Goal: Task Accomplishment & Management: Complete application form

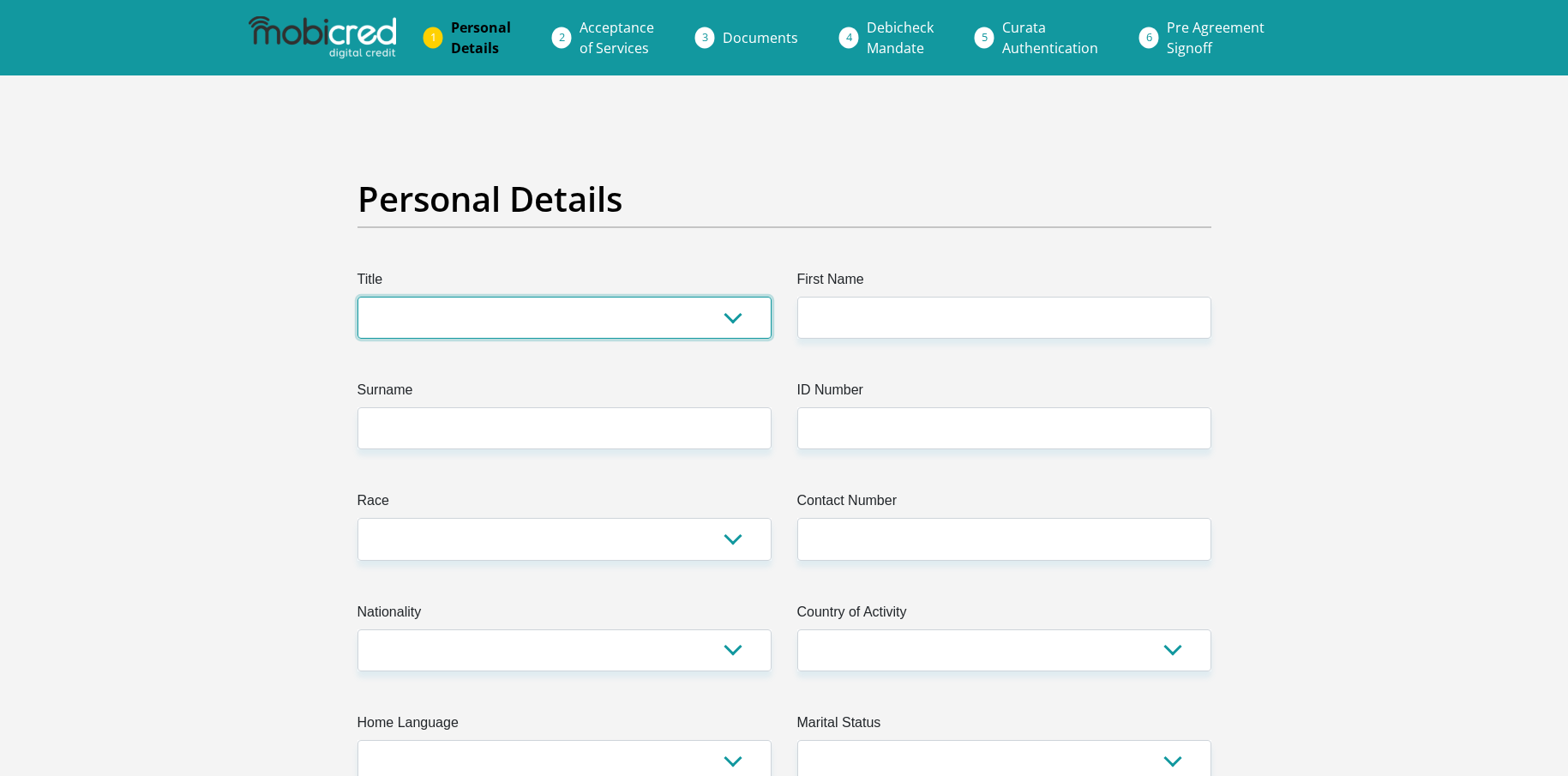
click at [538, 319] on select "Mr Ms Mrs Dr [PERSON_NAME]" at bounding box center [565, 317] width 414 height 42
select select "Mr"
click at [358, 296] on select "Mr Ms Mrs Dr [PERSON_NAME]" at bounding box center [565, 317] width 414 height 42
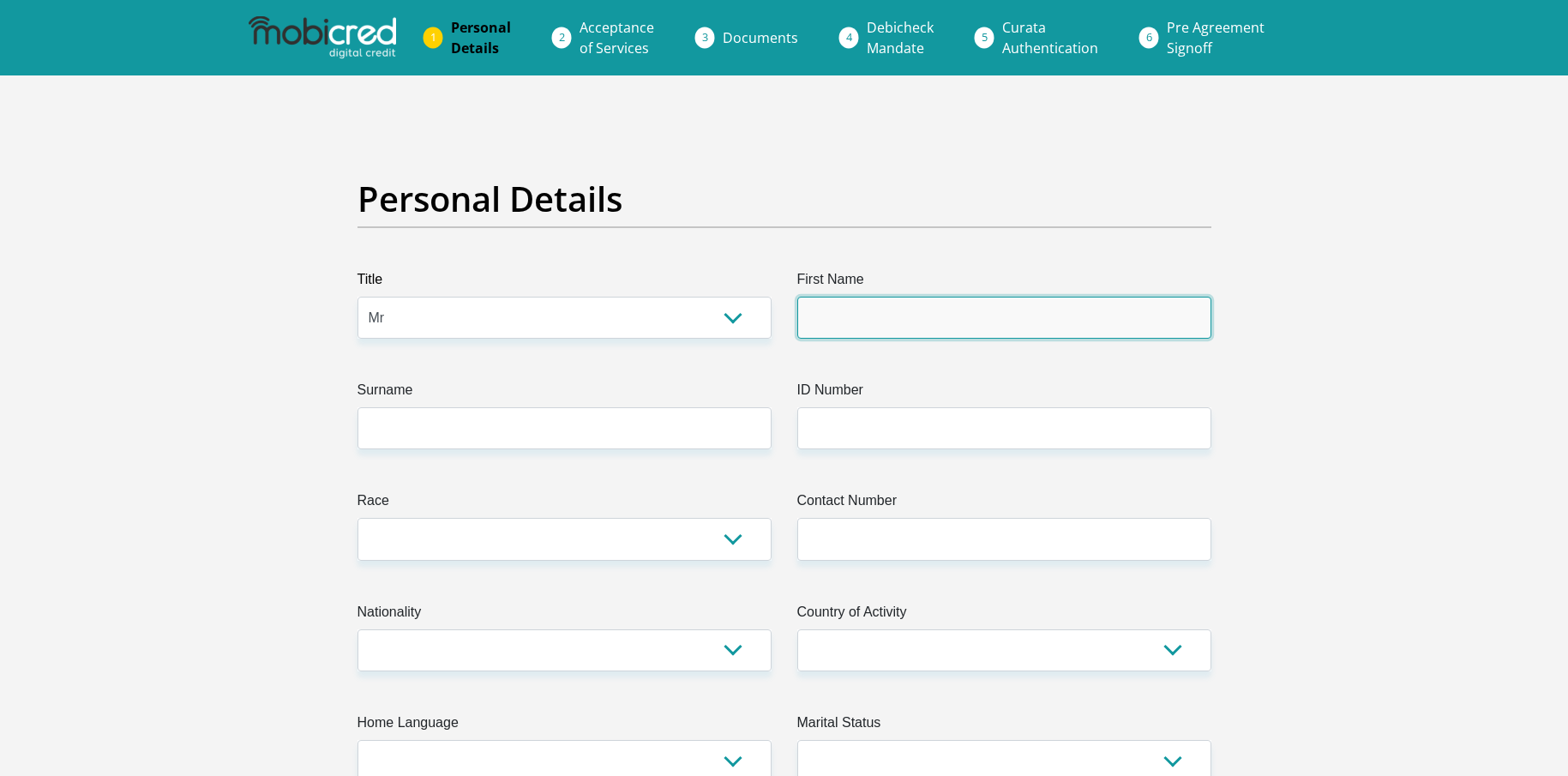
click at [868, 304] on input "First Name" at bounding box center [1004, 317] width 414 height 42
type input "[PERSON_NAME]"
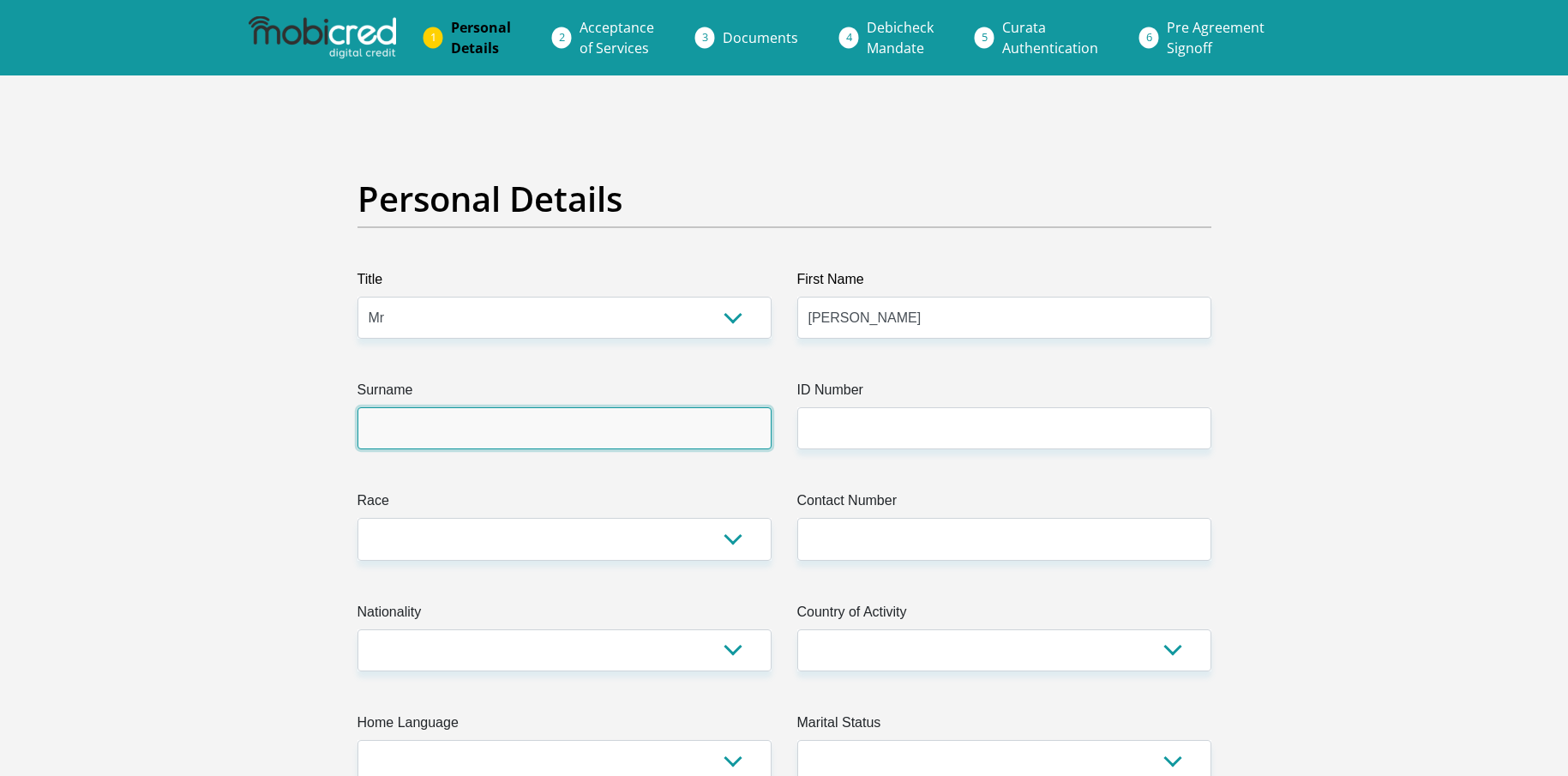
click at [507, 426] on input "Surname" at bounding box center [565, 428] width 414 height 42
type input "Vos"
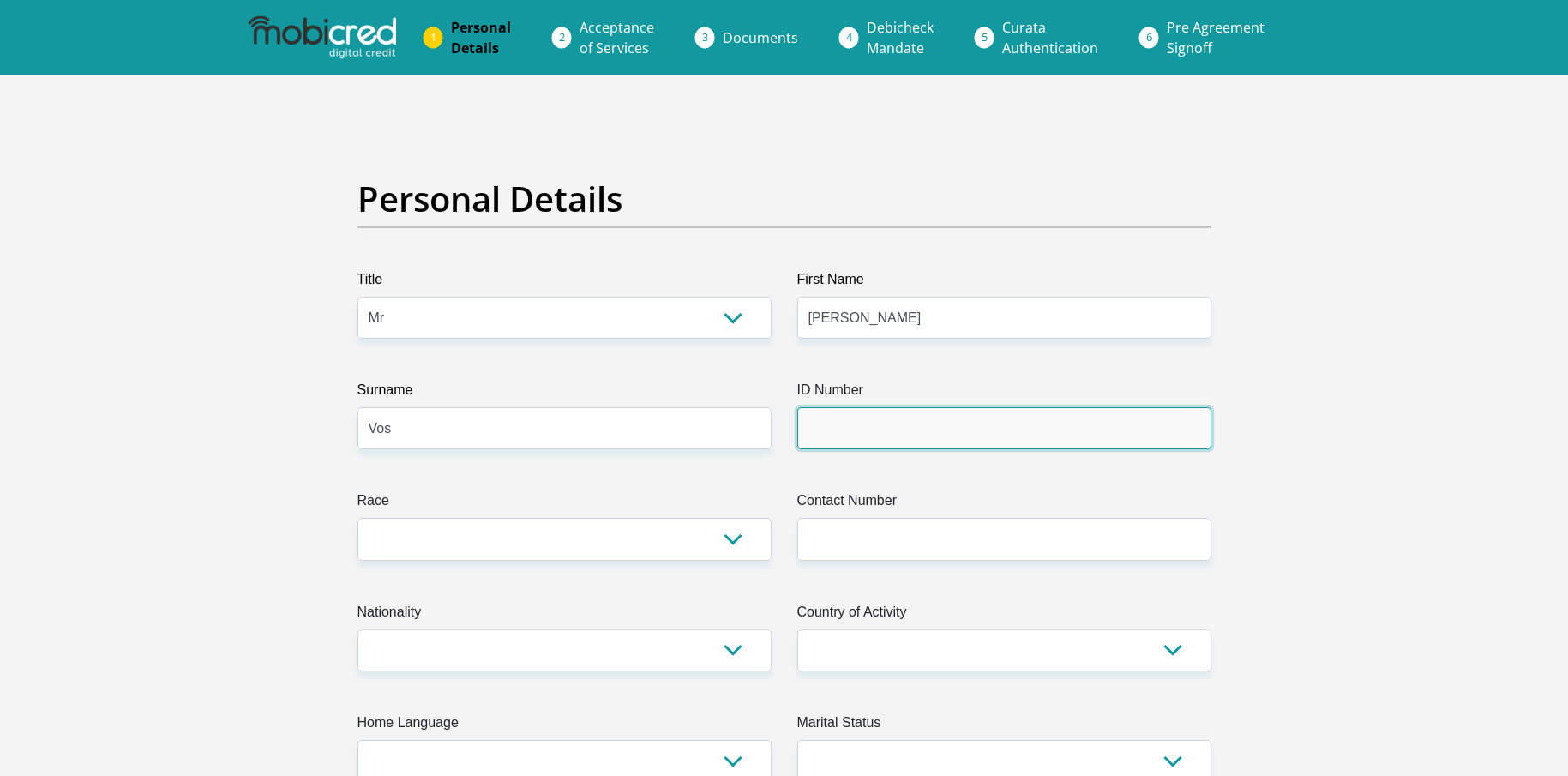
click at [867, 432] on input "ID Number" at bounding box center [1004, 428] width 414 height 42
type input "9104175020081"
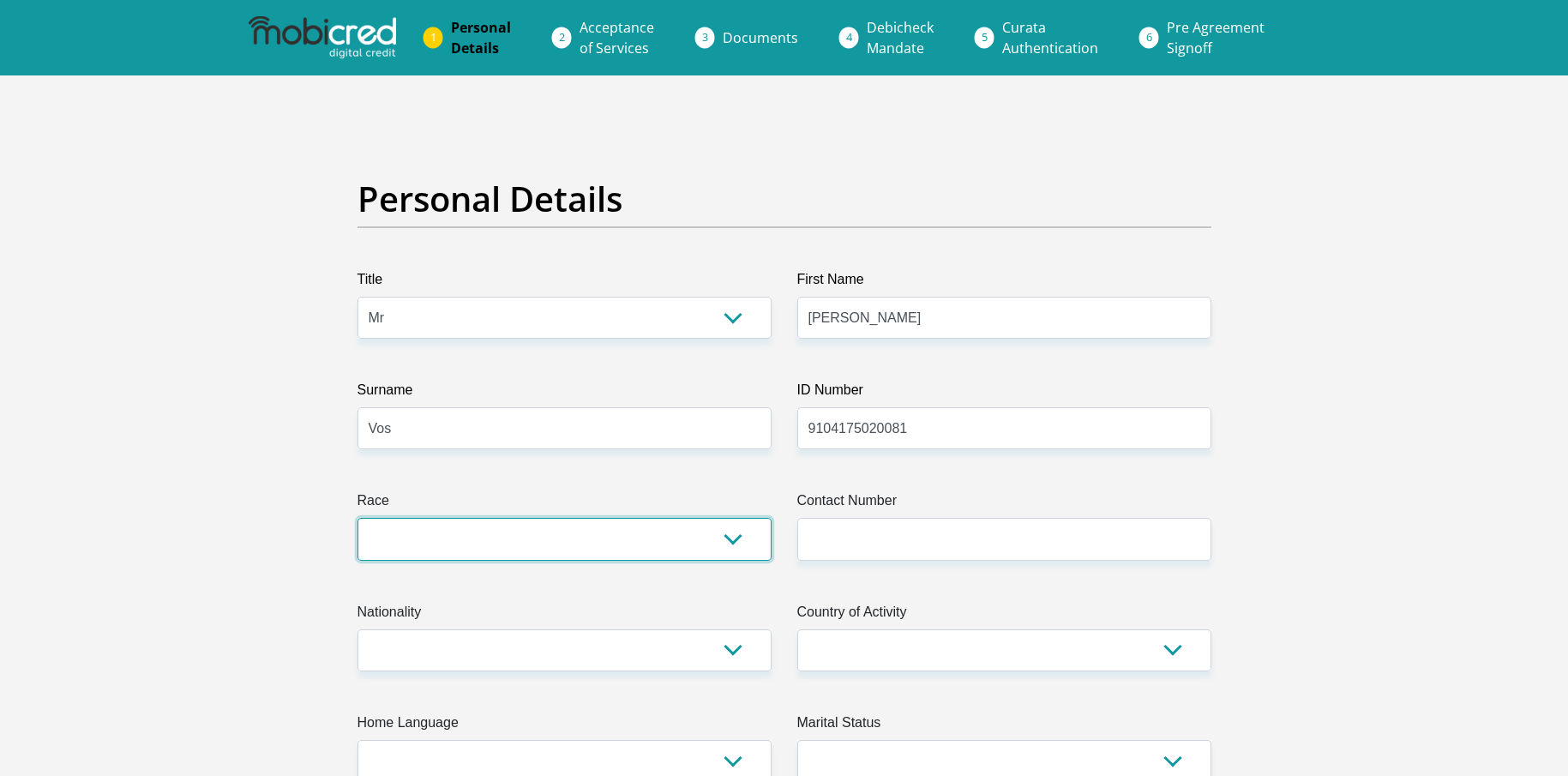
click at [716, 542] on select "Black Coloured Indian White Other" at bounding box center [565, 539] width 414 height 42
select select "4"
click at [358, 518] on select "Black Coloured Indian White Other" at bounding box center [565, 539] width 414 height 42
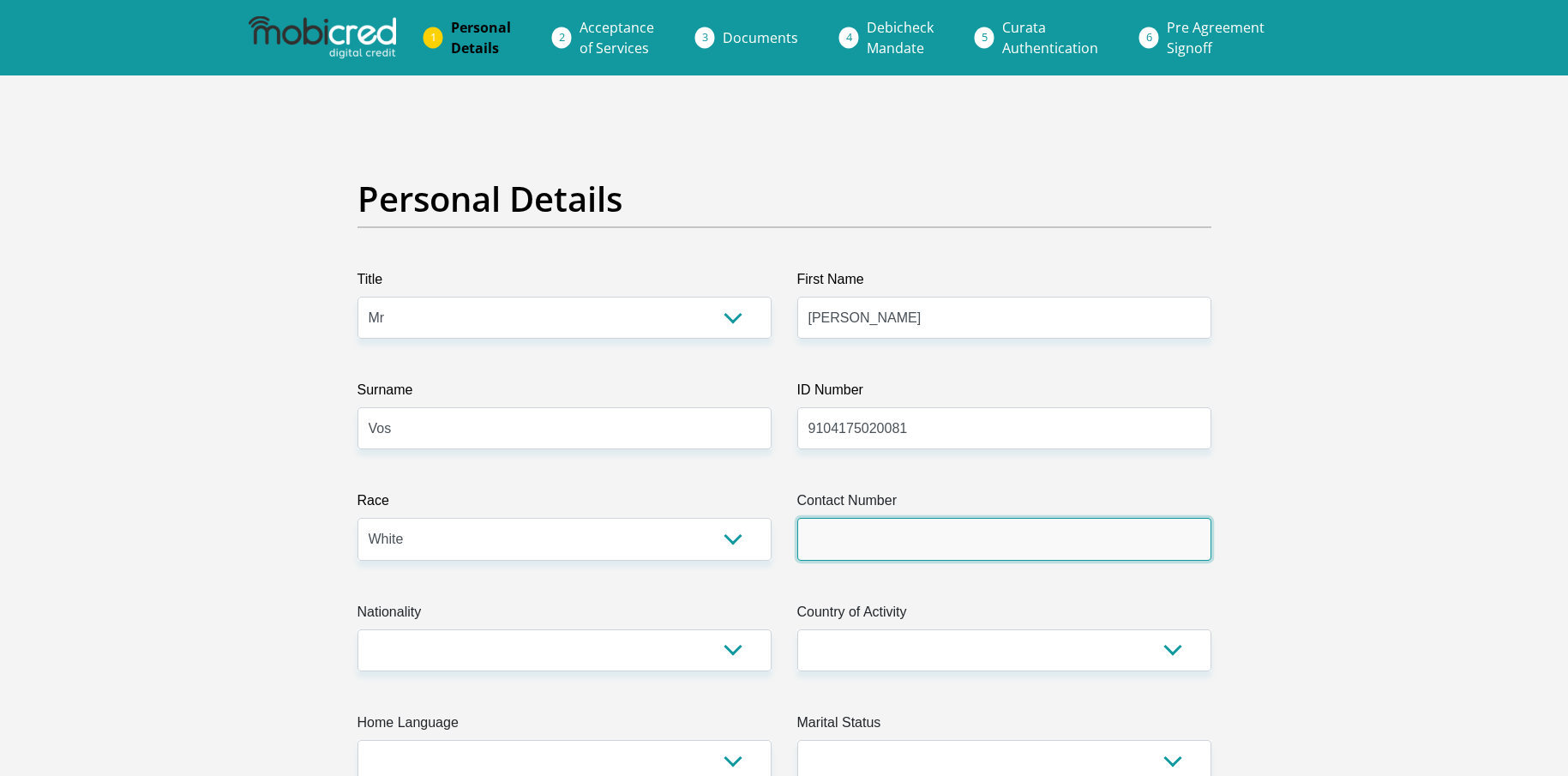
click at [866, 520] on input "Contact Number" at bounding box center [1004, 539] width 414 height 42
type input "0732377382"
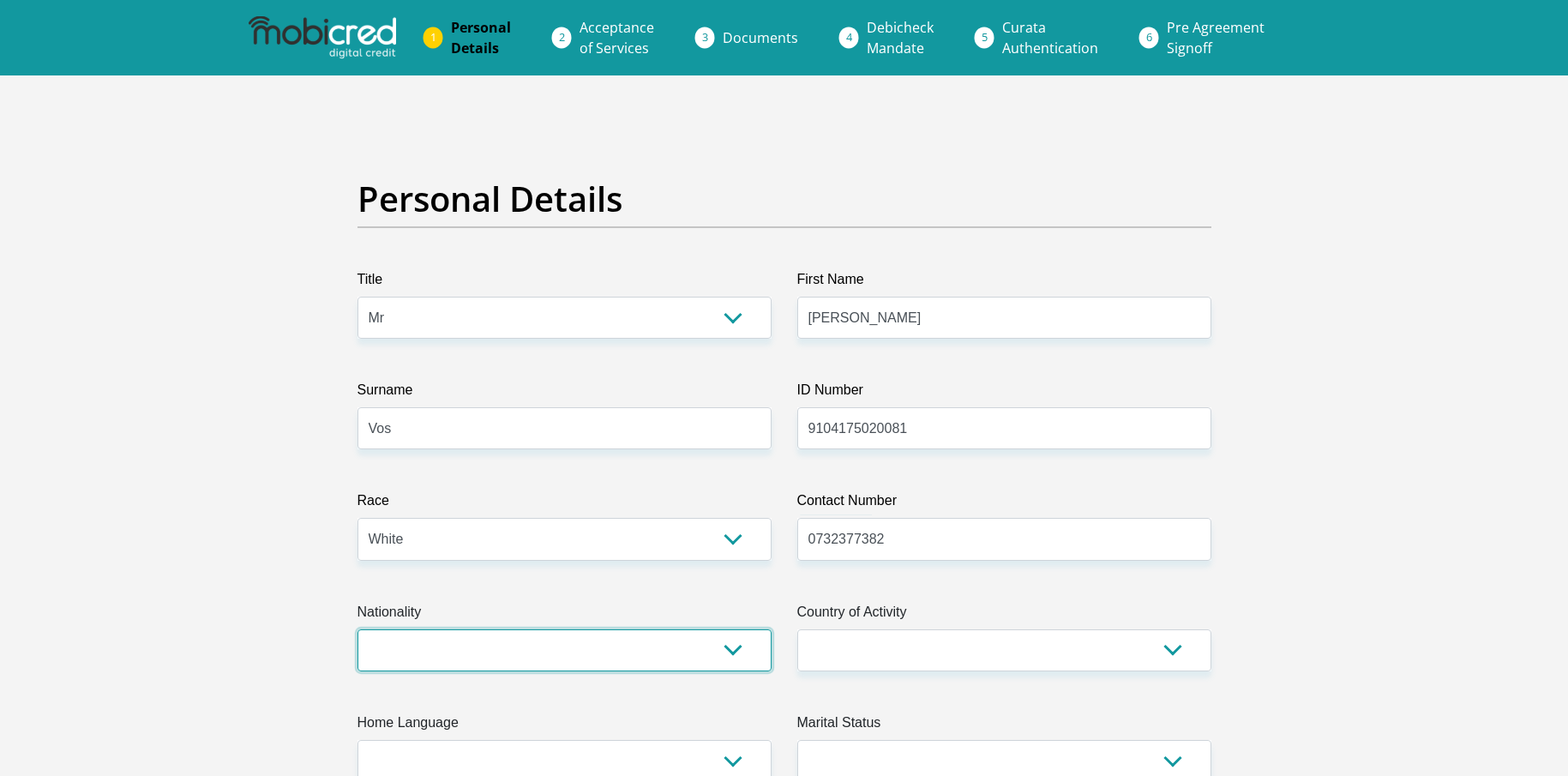
click at [595, 650] on select "[GEOGRAPHIC_DATA] [GEOGRAPHIC_DATA] [GEOGRAPHIC_DATA] [GEOGRAPHIC_DATA] [GEOGRA…" at bounding box center [565, 651] width 414 height 42
select select "ZAF"
click at [358, 630] on select "[GEOGRAPHIC_DATA] [GEOGRAPHIC_DATA] [GEOGRAPHIC_DATA] [GEOGRAPHIC_DATA] [GEOGRA…" at bounding box center [565, 651] width 414 height 42
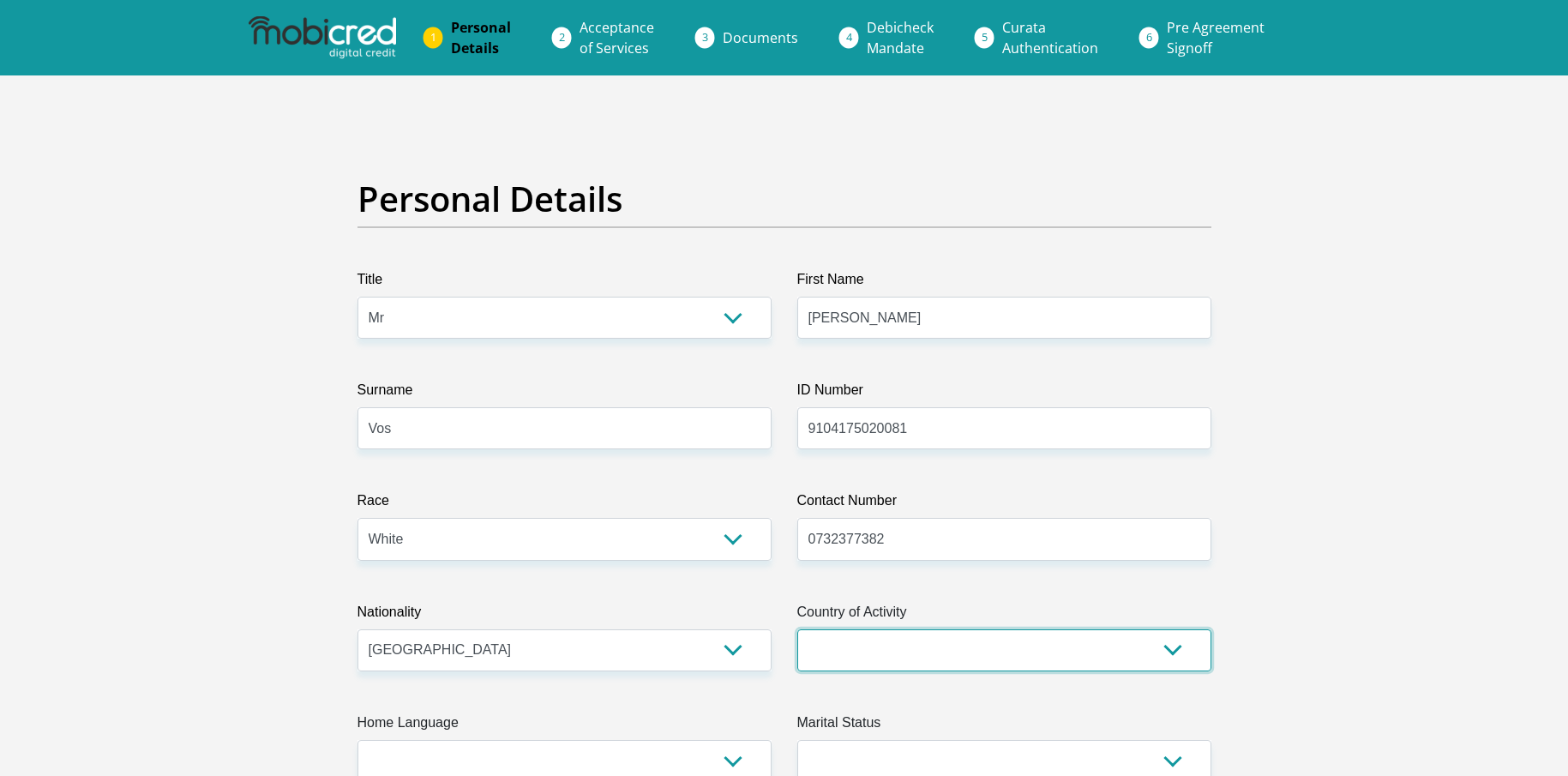
click at [841, 636] on select "[GEOGRAPHIC_DATA] [GEOGRAPHIC_DATA] [GEOGRAPHIC_DATA] [GEOGRAPHIC_DATA] [GEOGRA…" at bounding box center [1004, 651] width 414 height 42
select select "ZAF"
click at [797, 630] on select "[GEOGRAPHIC_DATA] [GEOGRAPHIC_DATA] [GEOGRAPHIC_DATA] [GEOGRAPHIC_DATA] [GEOGRA…" at bounding box center [1004, 651] width 414 height 42
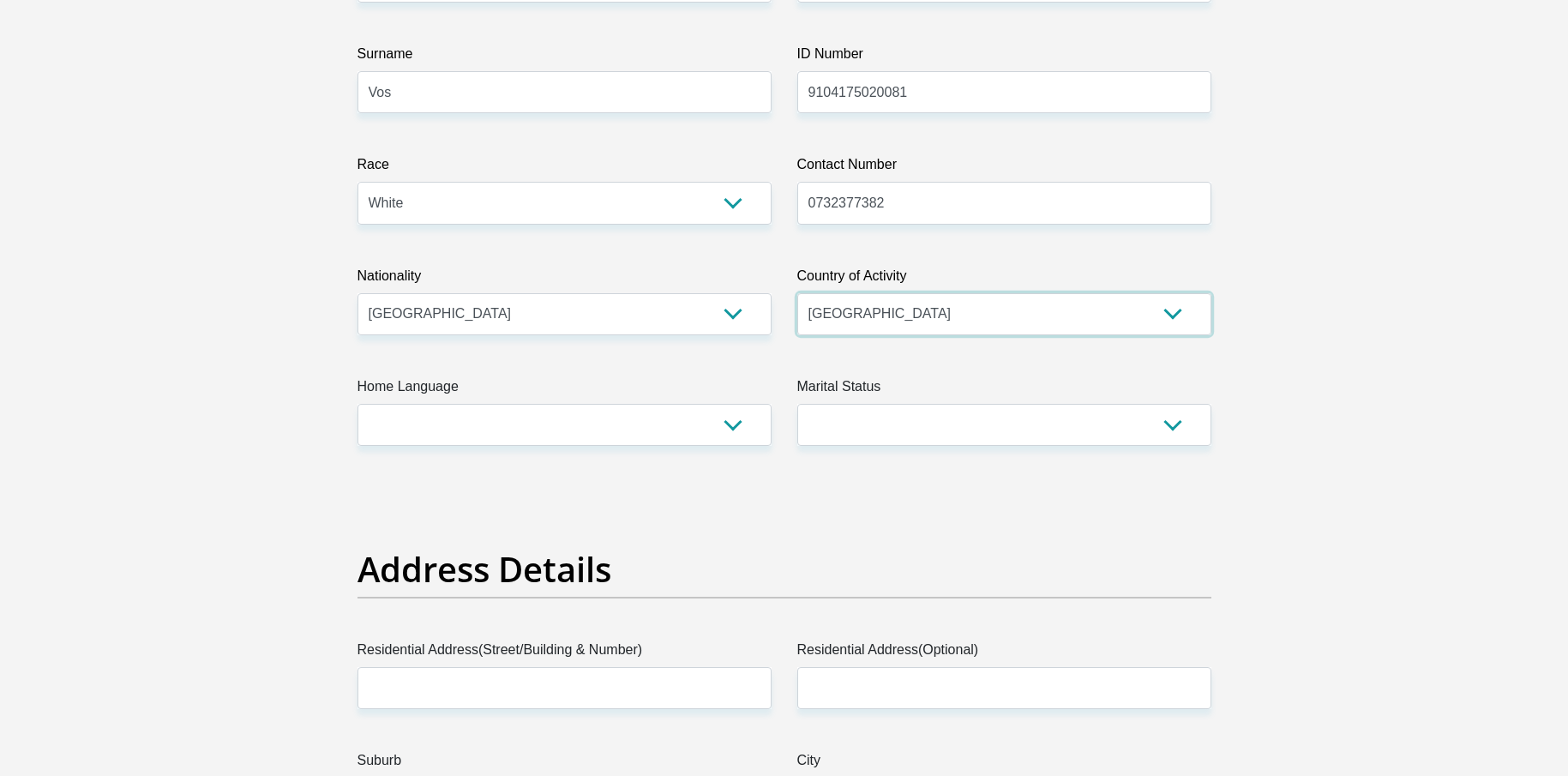
scroll to position [343, 0]
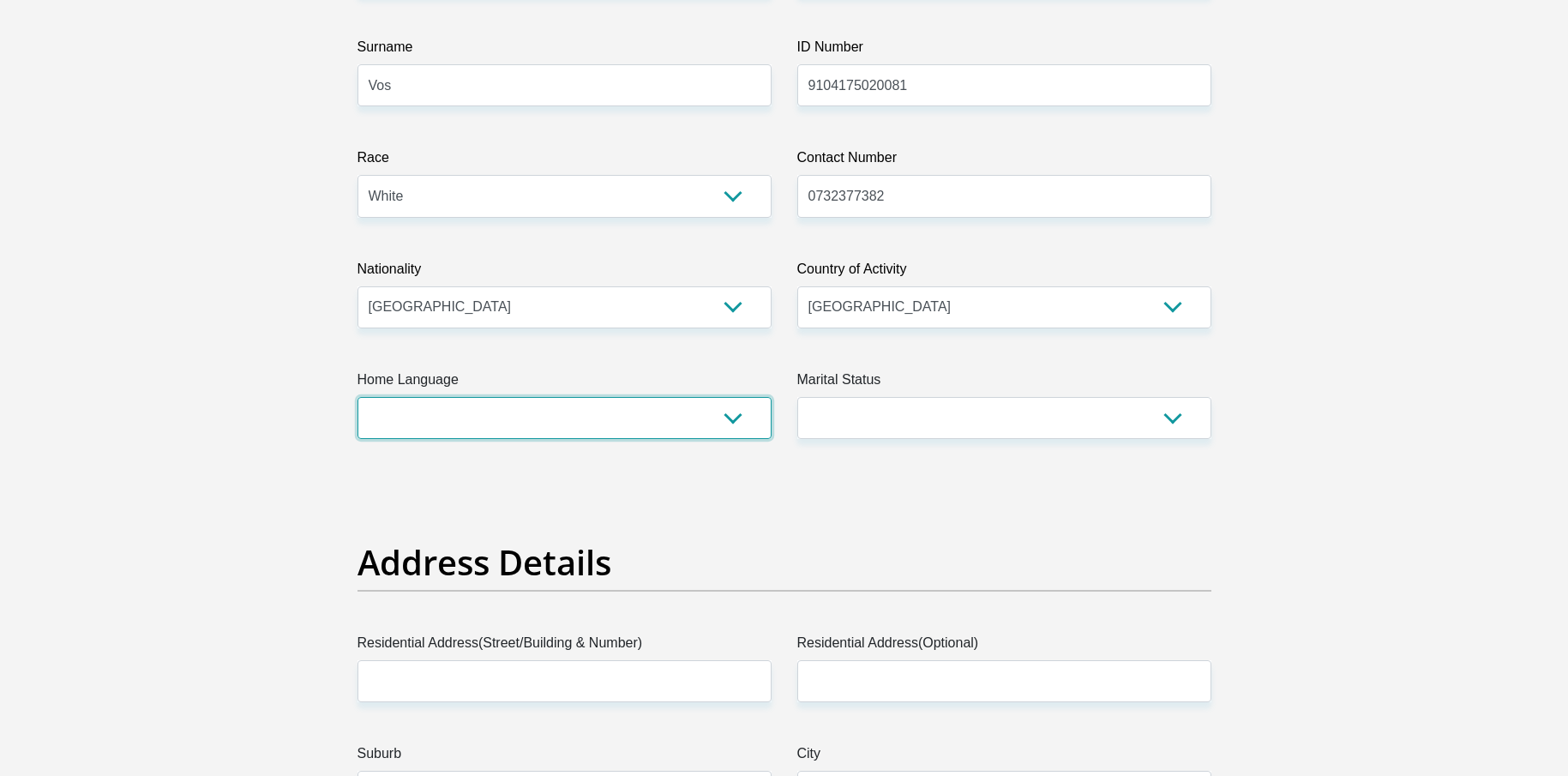
click at [715, 416] on select "Afrikaans English Sepedi South Ndebele Southern Sotho Swati Tsonga Tswana Venda…" at bounding box center [565, 418] width 414 height 42
select select "eng"
click at [358, 397] on select "Afrikaans English Sepedi South Ndebele Southern Sotho Swati Tsonga Tswana Venda…" at bounding box center [565, 418] width 414 height 42
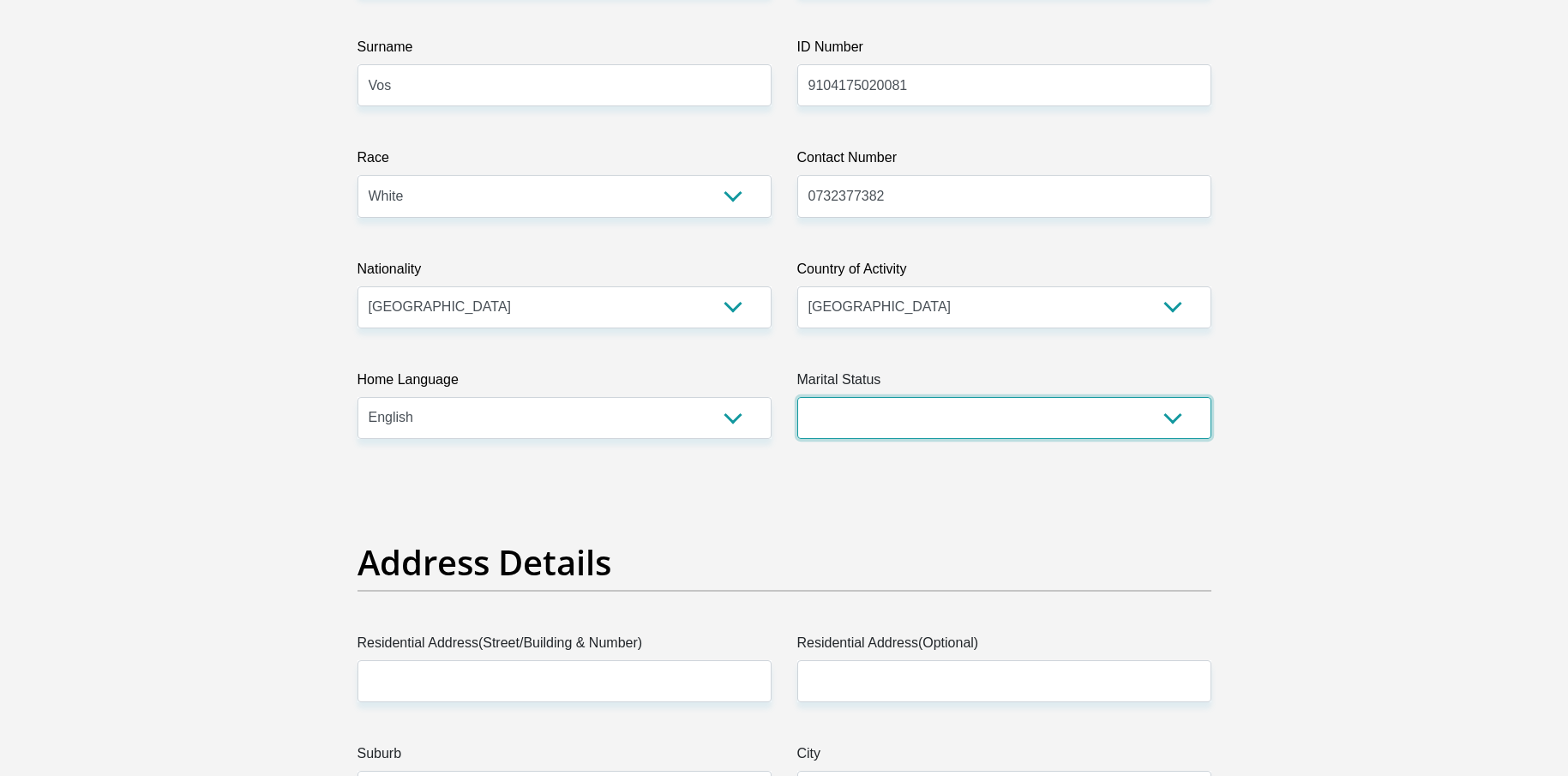
click at [905, 409] on select "Married ANC Single Divorced Widowed Married COP or Customary Law" at bounding box center [1004, 418] width 414 height 42
select select "2"
click at [797, 397] on select "Married ANC Single Divorced Widowed Married COP or Customary Law" at bounding box center [1004, 418] width 414 height 42
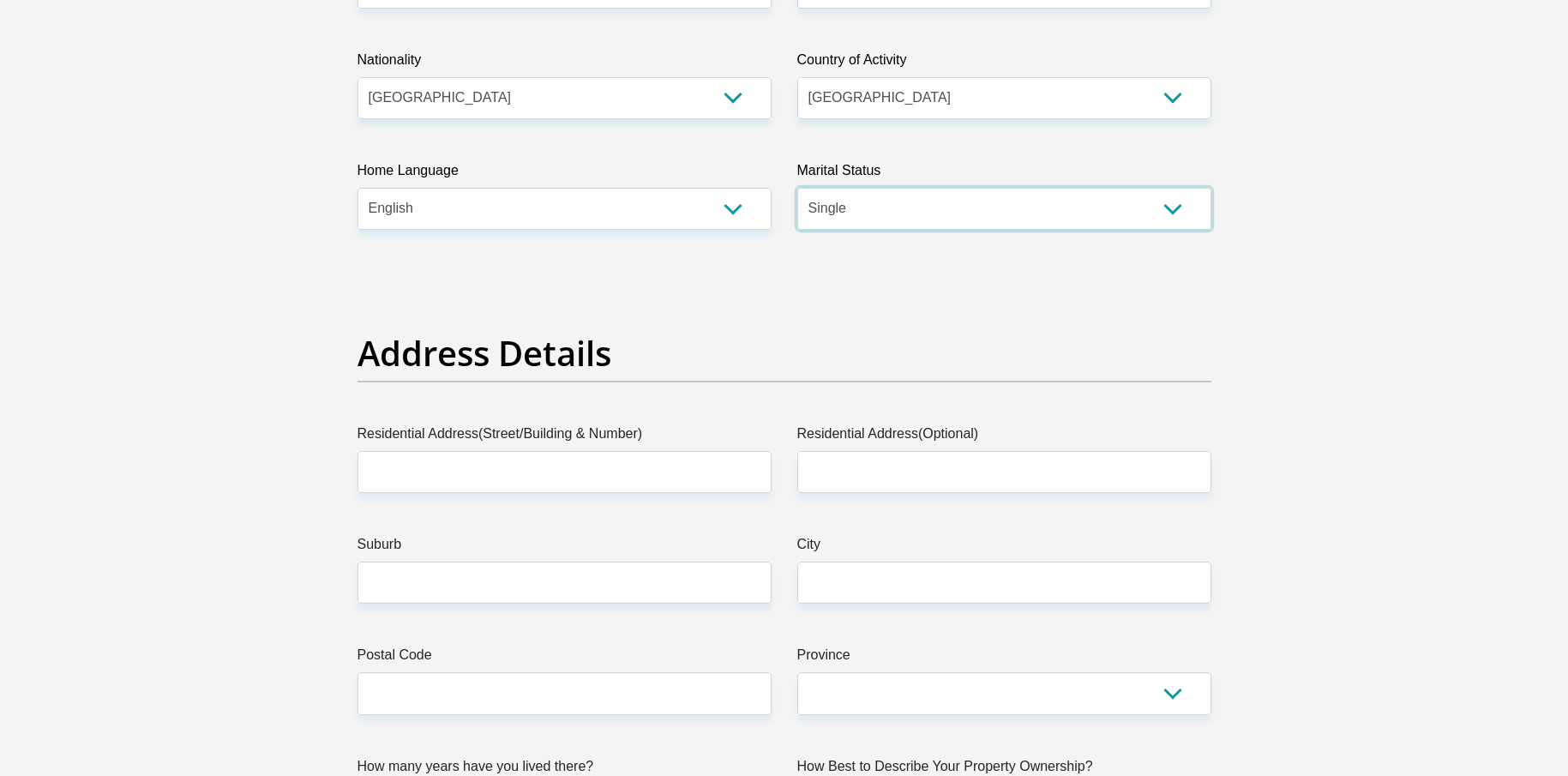
scroll to position [600, 0]
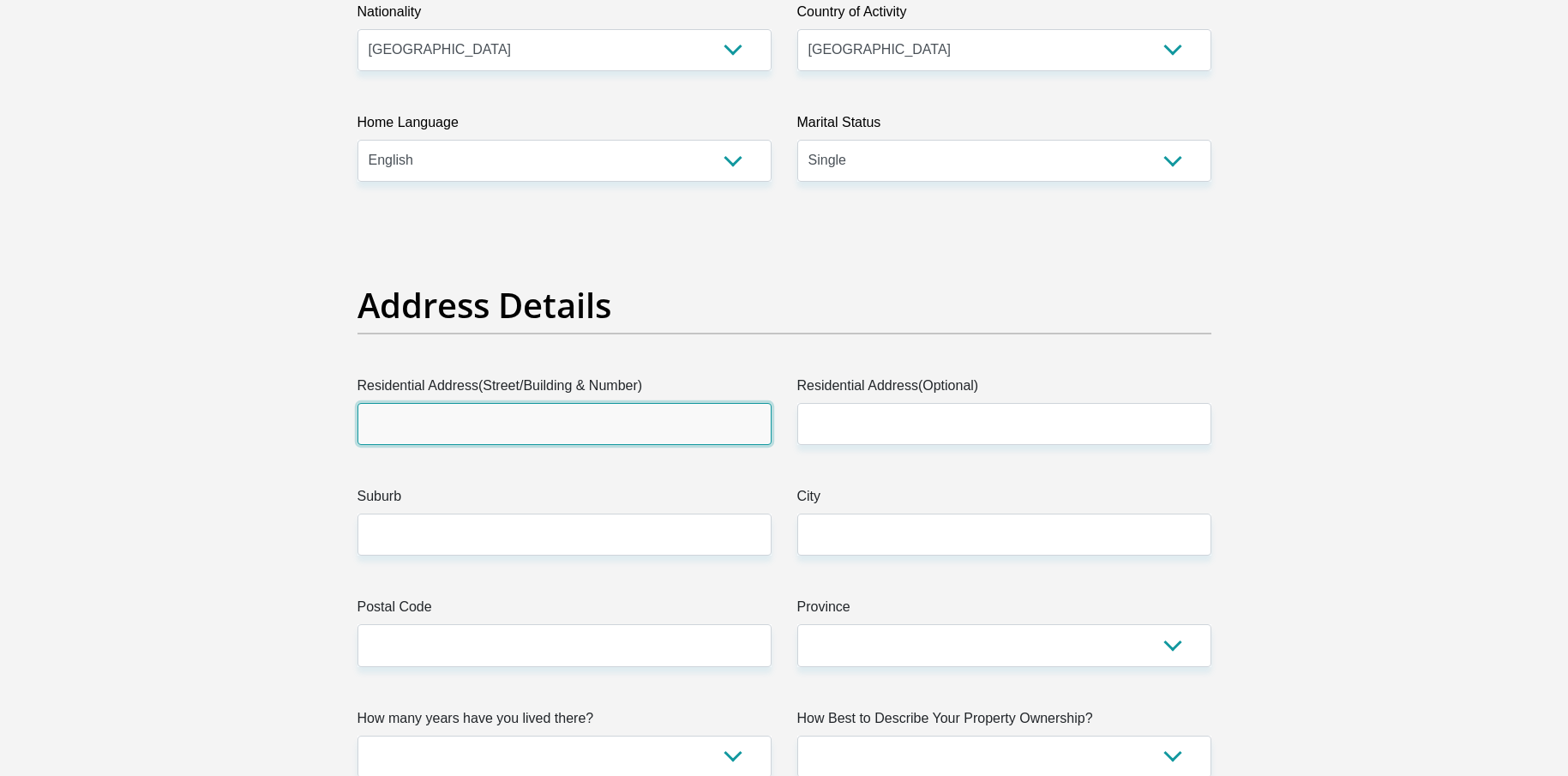
click at [414, 426] on input "Residential Address(Street/Building & Number)" at bounding box center [565, 424] width 414 height 42
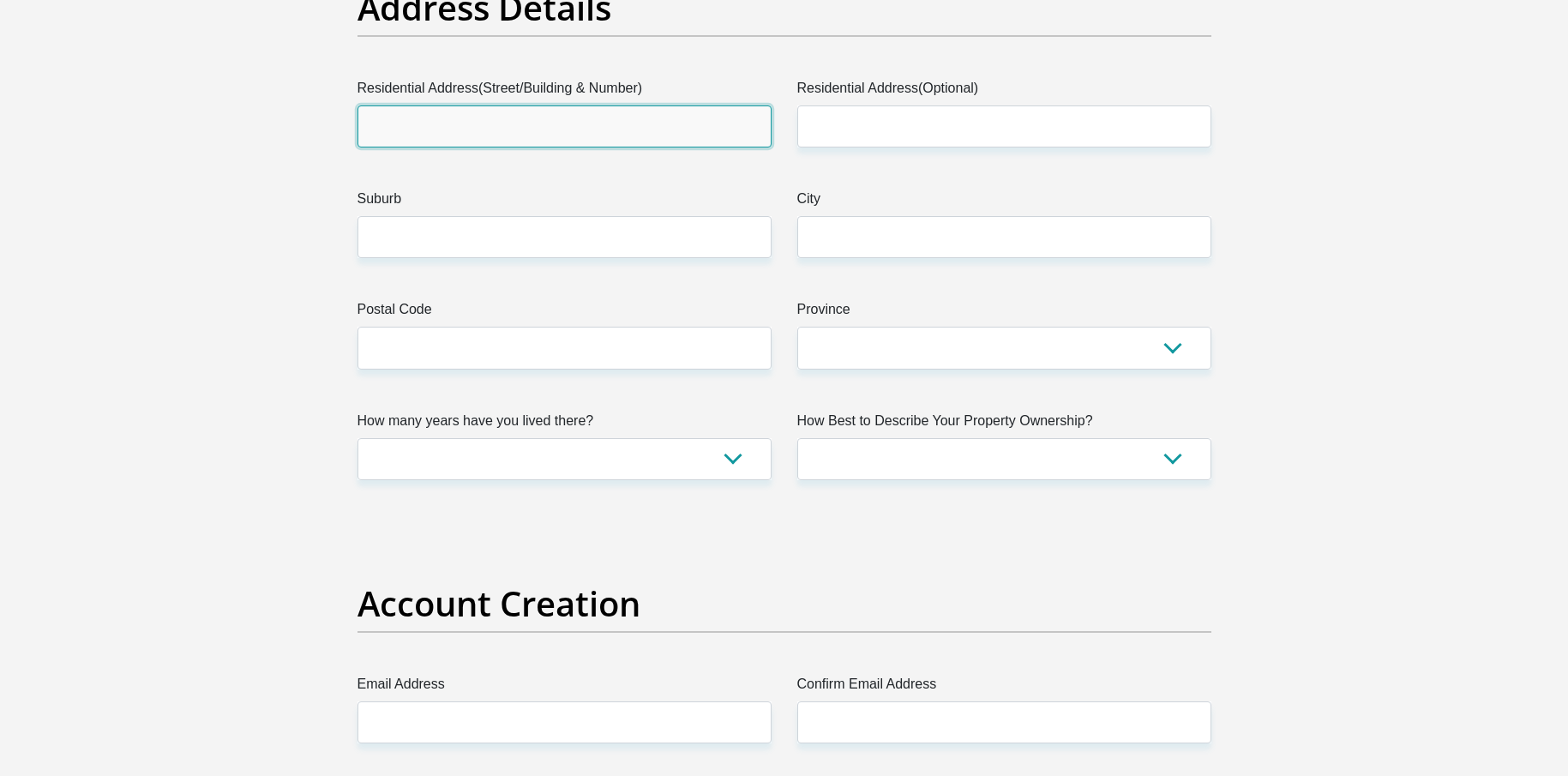
scroll to position [858, 0]
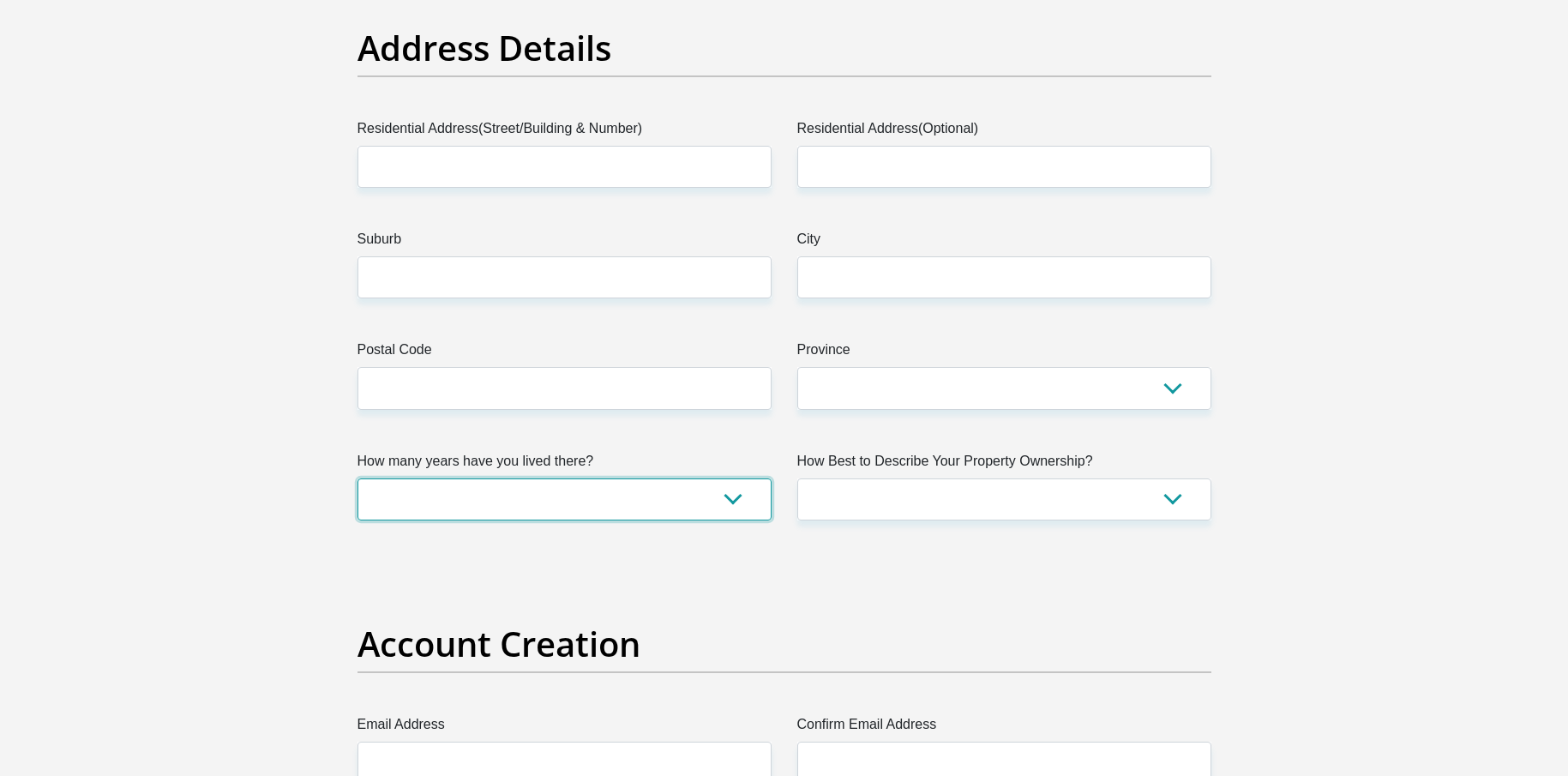
click at [668, 488] on select "less than 1 year 1-3 years 3-5 years 5+ years" at bounding box center [565, 500] width 414 height 42
select select "4"
click at [358, 479] on select "less than 1 year 1-3 years 3-5 years 5+ years" at bounding box center [565, 500] width 414 height 42
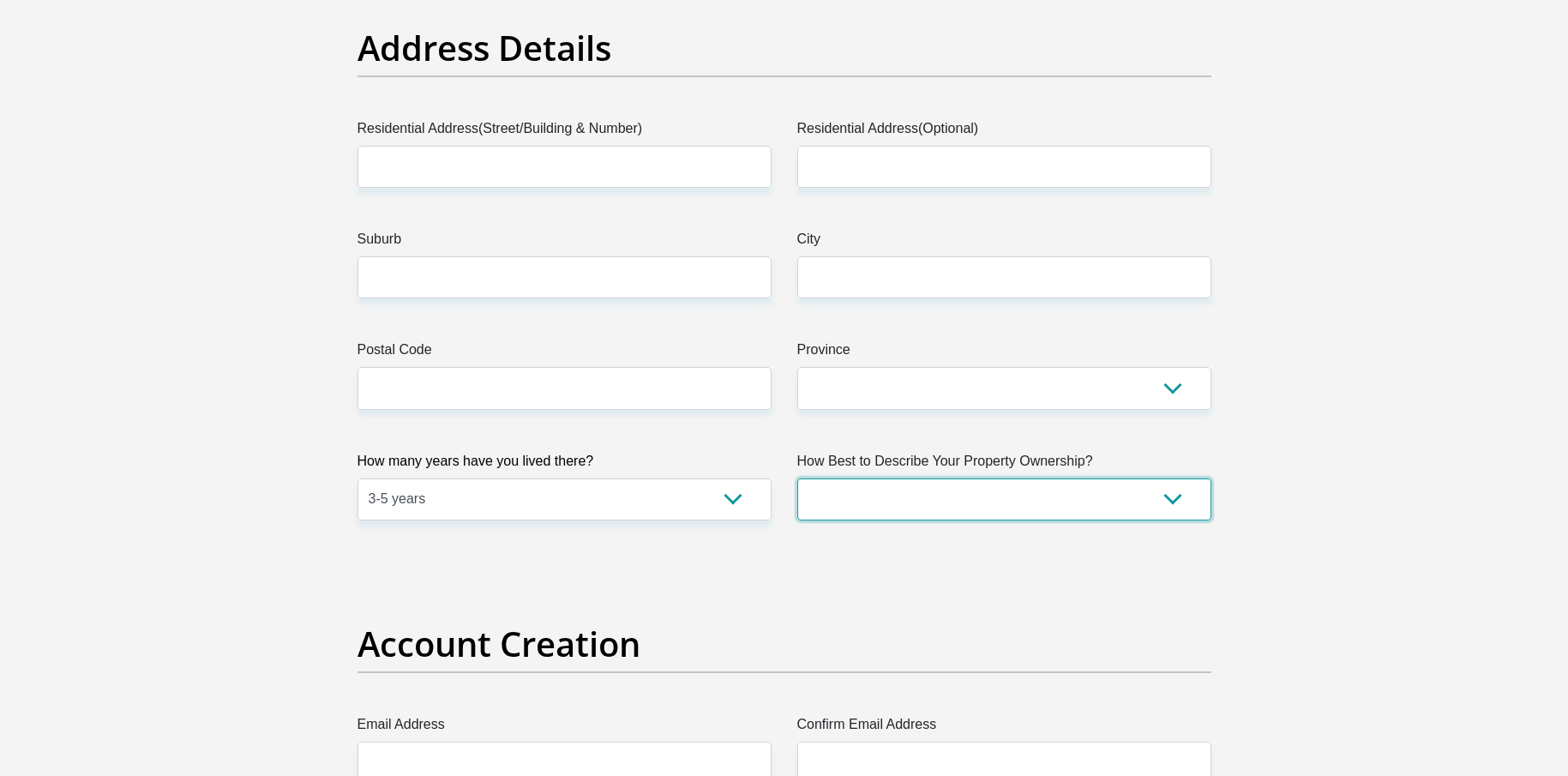
click at [920, 495] on select "Owned Rented Family Owned Company Dwelling" at bounding box center [1004, 500] width 414 height 42
select select "Rented"
click at [797, 479] on select "Owned Rented Family Owned Company Dwelling" at bounding box center [1004, 500] width 414 height 42
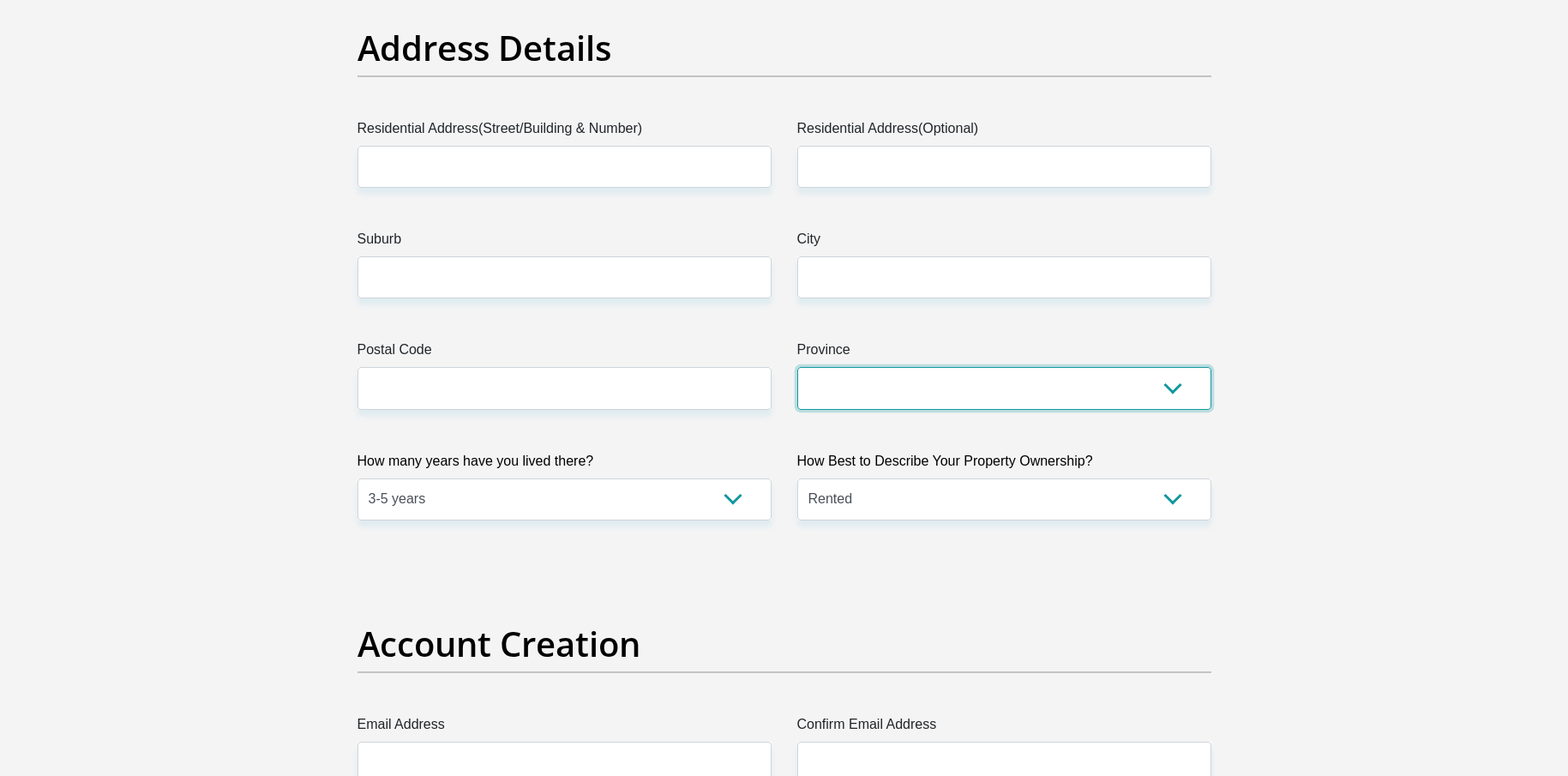
click at [886, 396] on select "Eastern Cape Free State [GEOGRAPHIC_DATA] [GEOGRAPHIC_DATA][DATE] [GEOGRAPHIC_D…" at bounding box center [1004, 388] width 414 height 42
select select "Gauteng"
click at [797, 367] on select "Eastern Cape Free State [GEOGRAPHIC_DATA] [GEOGRAPHIC_DATA][DATE] [GEOGRAPHIC_D…" at bounding box center [1004, 388] width 414 height 42
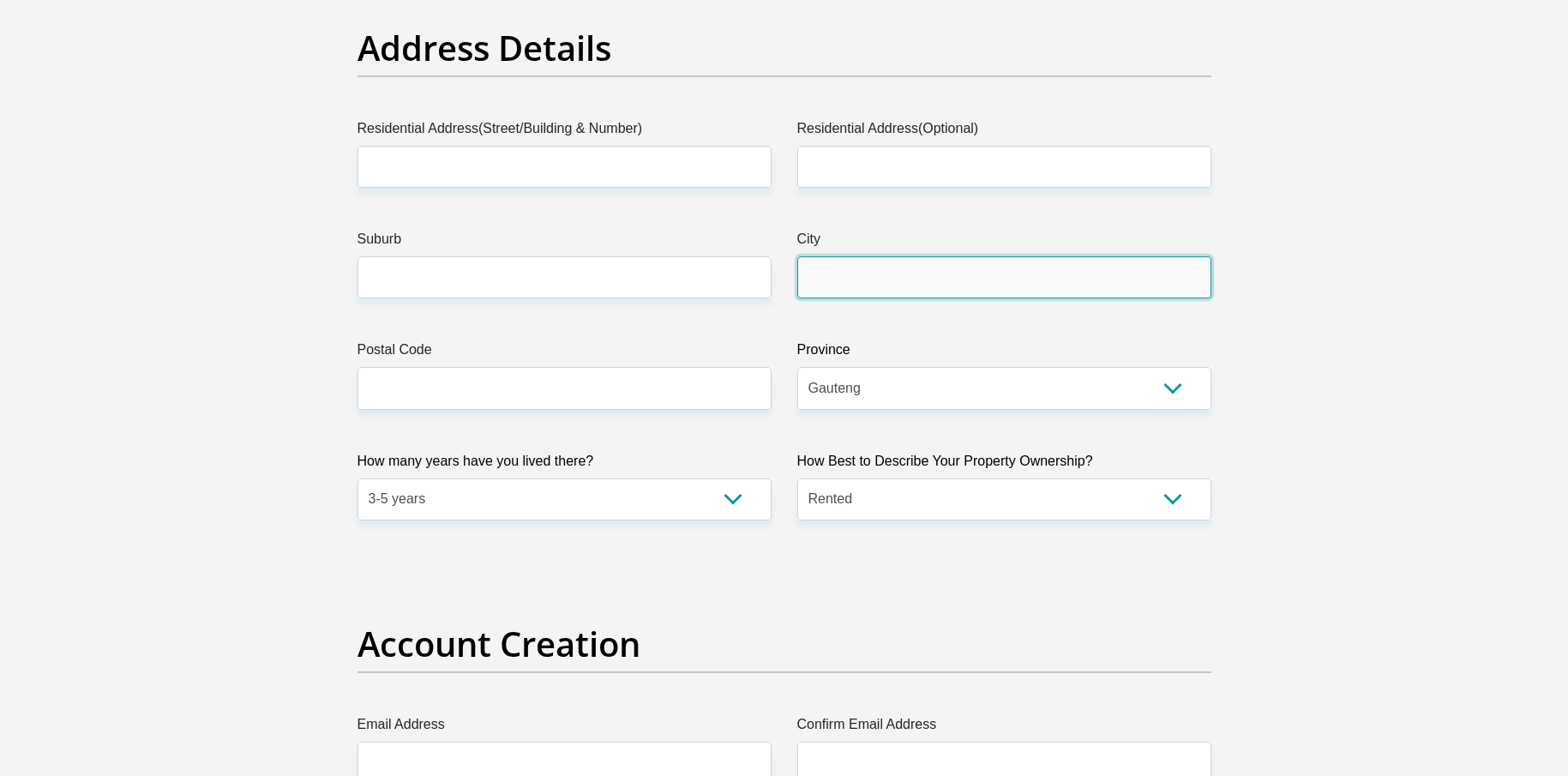
click at [890, 263] on input "City" at bounding box center [1004, 277] width 414 height 42
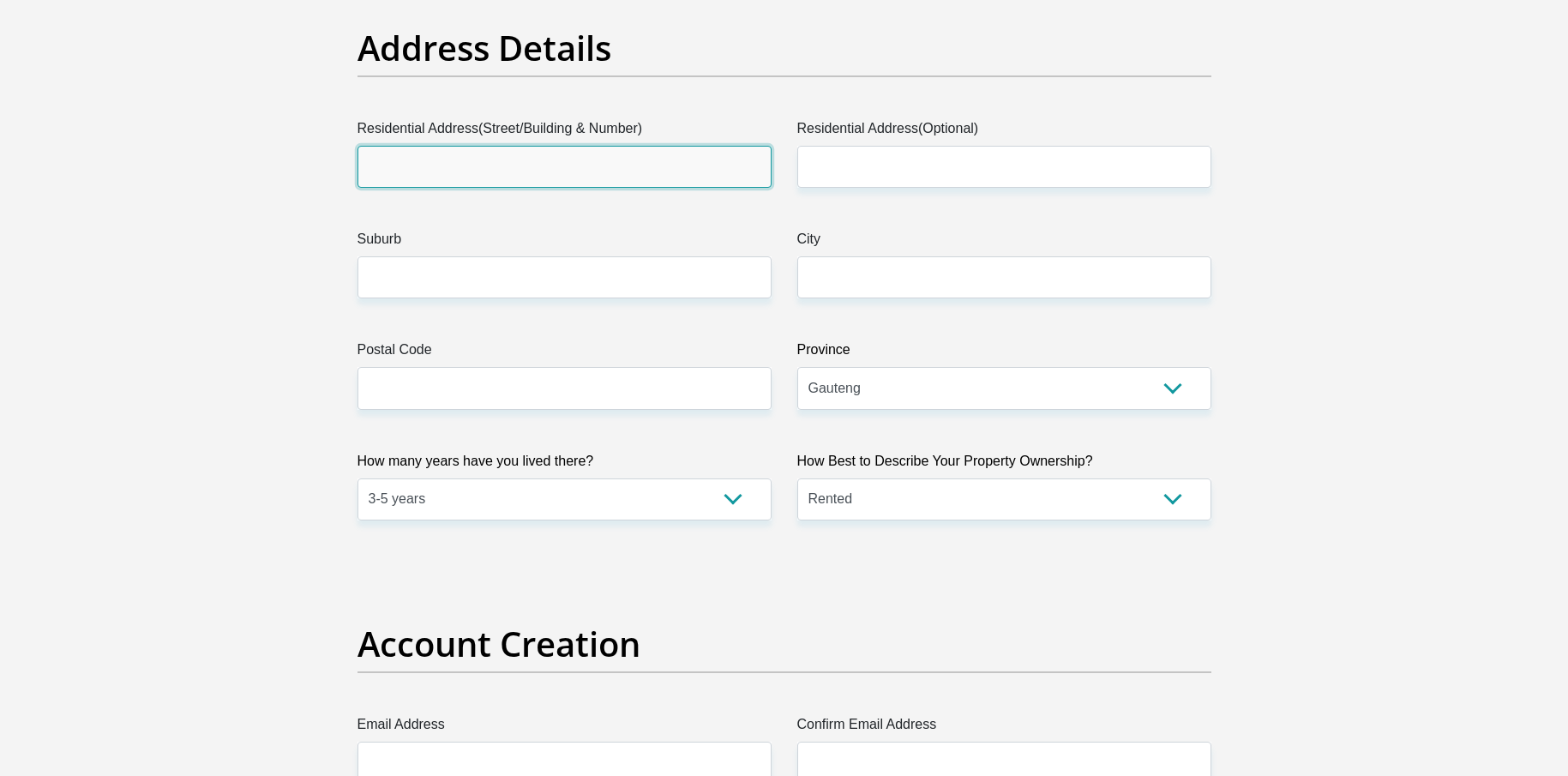
click at [500, 167] on input "Residential Address(Street/Building & Number)" at bounding box center [565, 167] width 414 height 42
type input "[STREET_ADDRESS][PERSON_NAME]"
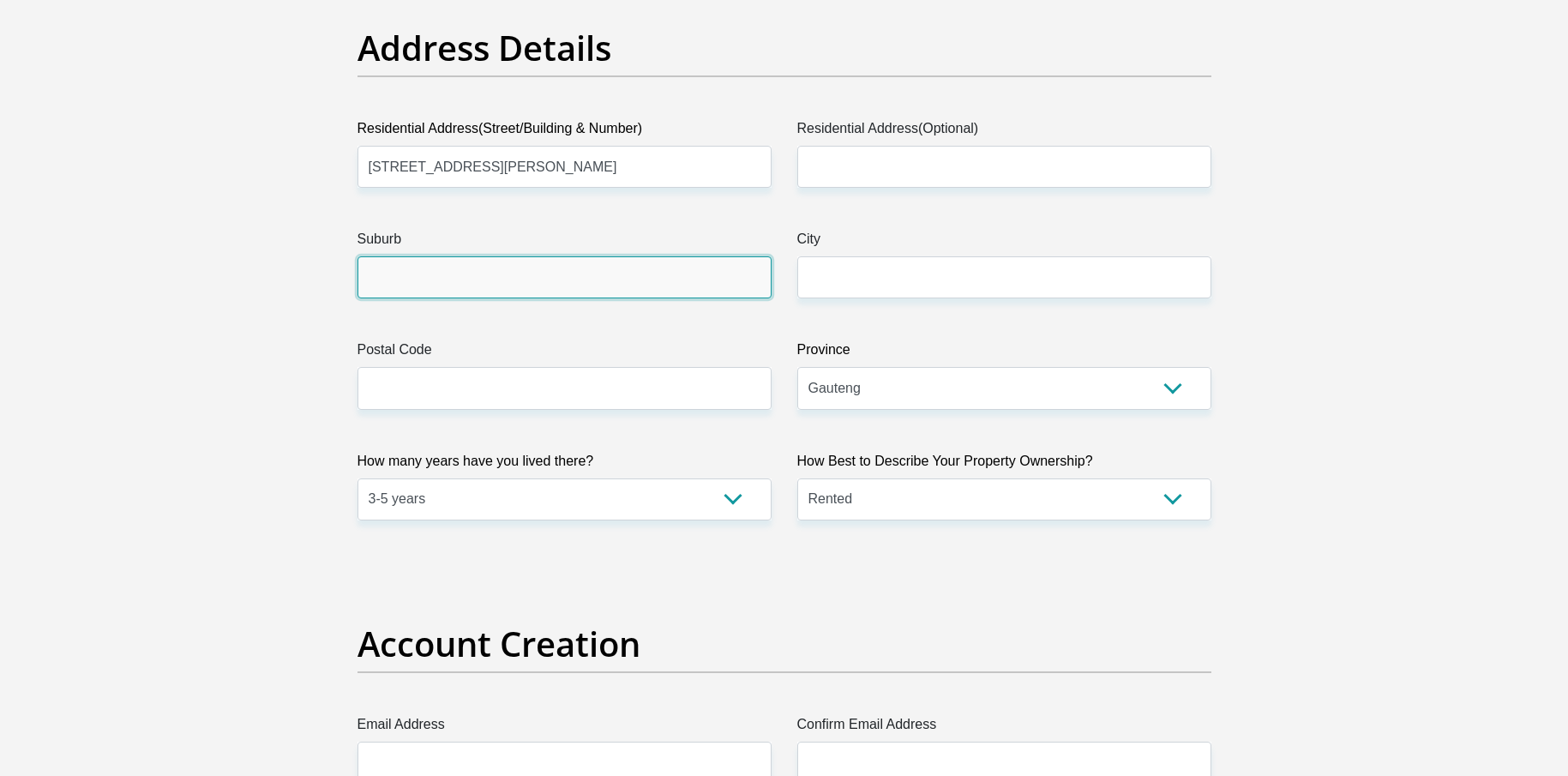
click at [423, 284] on input "Suburb" at bounding box center [565, 277] width 414 height 42
type input "Paulshof"
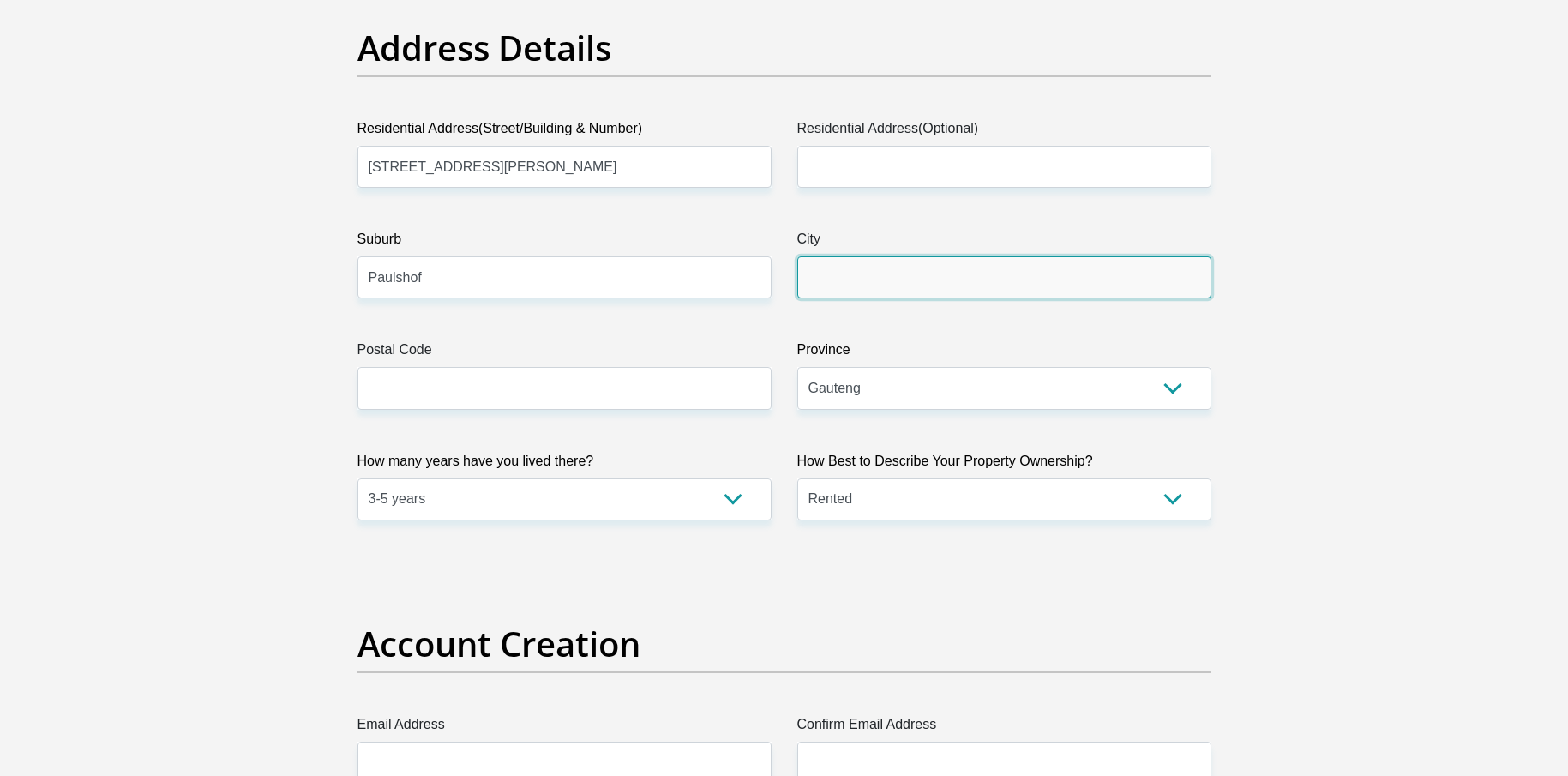
click at [850, 273] on input "City" at bounding box center [1004, 277] width 414 height 42
click at [811, 273] on input "[GEOGRAPHIC_DATA]" at bounding box center [1004, 277] width 414 height 42
type input "[GEOGRAPHIC_DATA]"
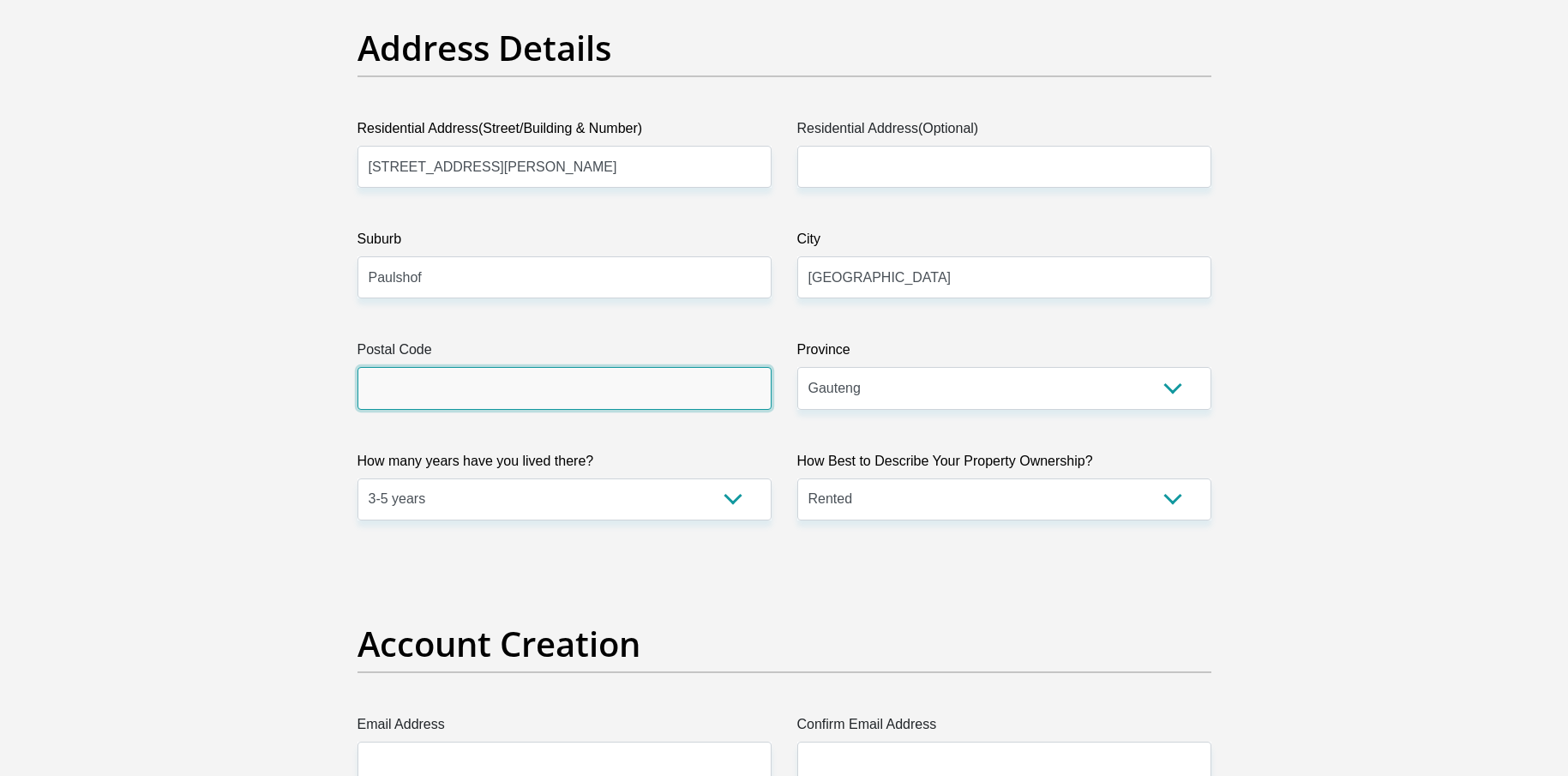
click at [399, 383] on input "Postal Code" at bounding box center [565, 388] width 414 height 42
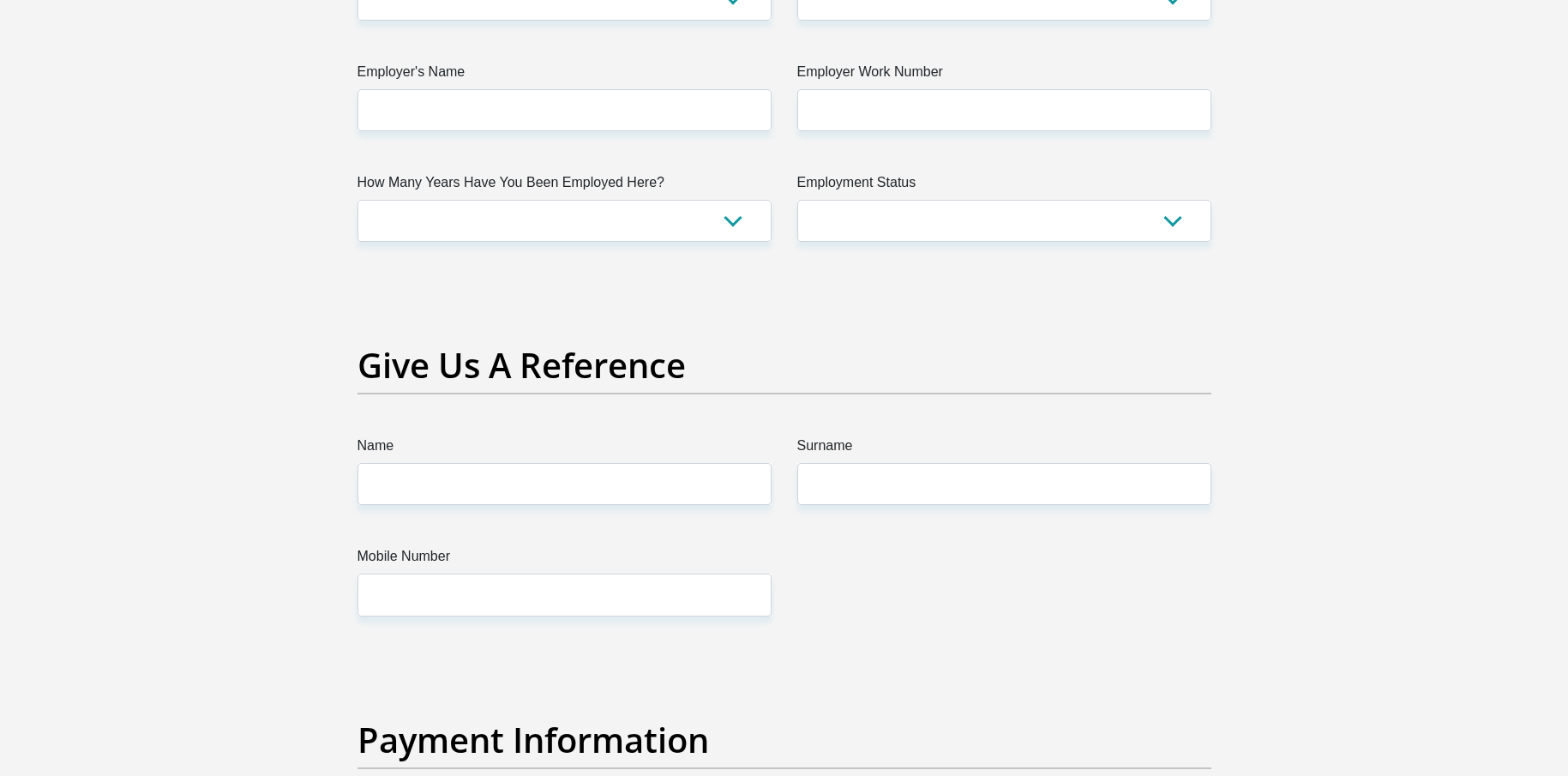
scroll to position [2803, 0]
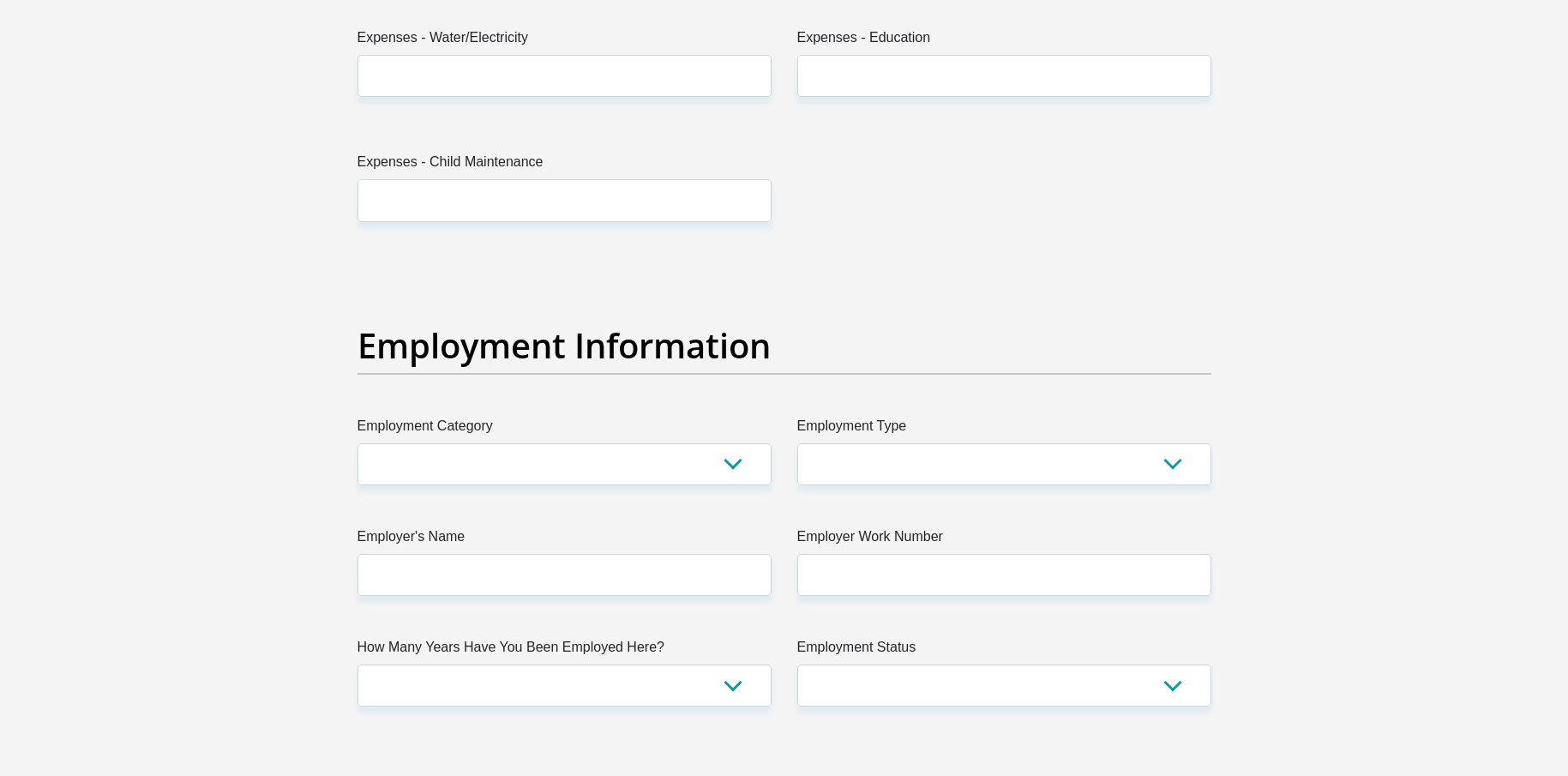
type input "2191"
